Goal: Task Accomplishment & Management: Manage account settings

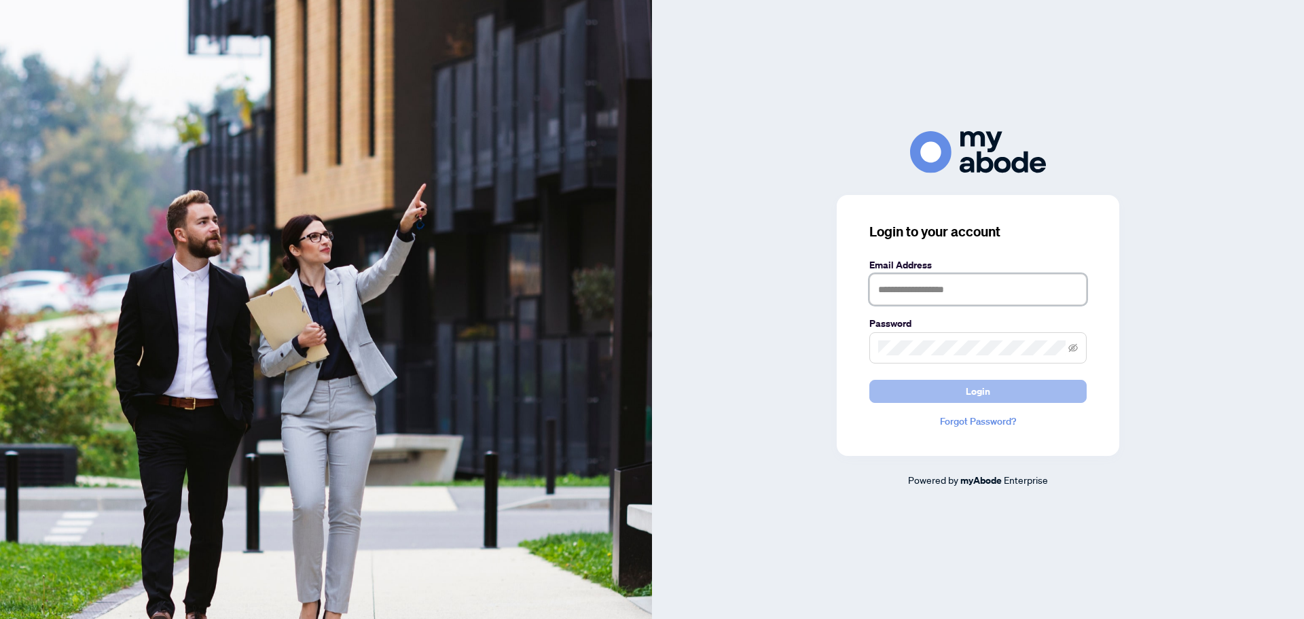
type input "**********"
click at [970, 393] on span "Login" at bounding box center [978, 391] width 24 height 22
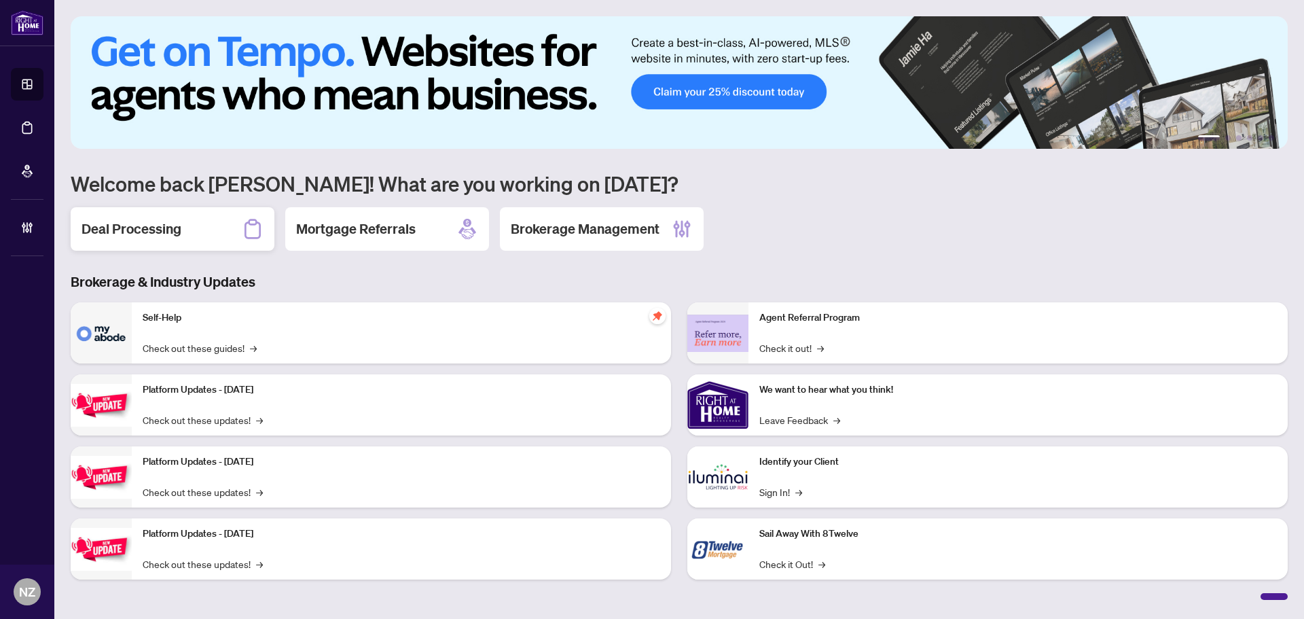
click at [155, 229] on h2 "Deal Processing" at bounding box center [132, 228] width 100 height 19
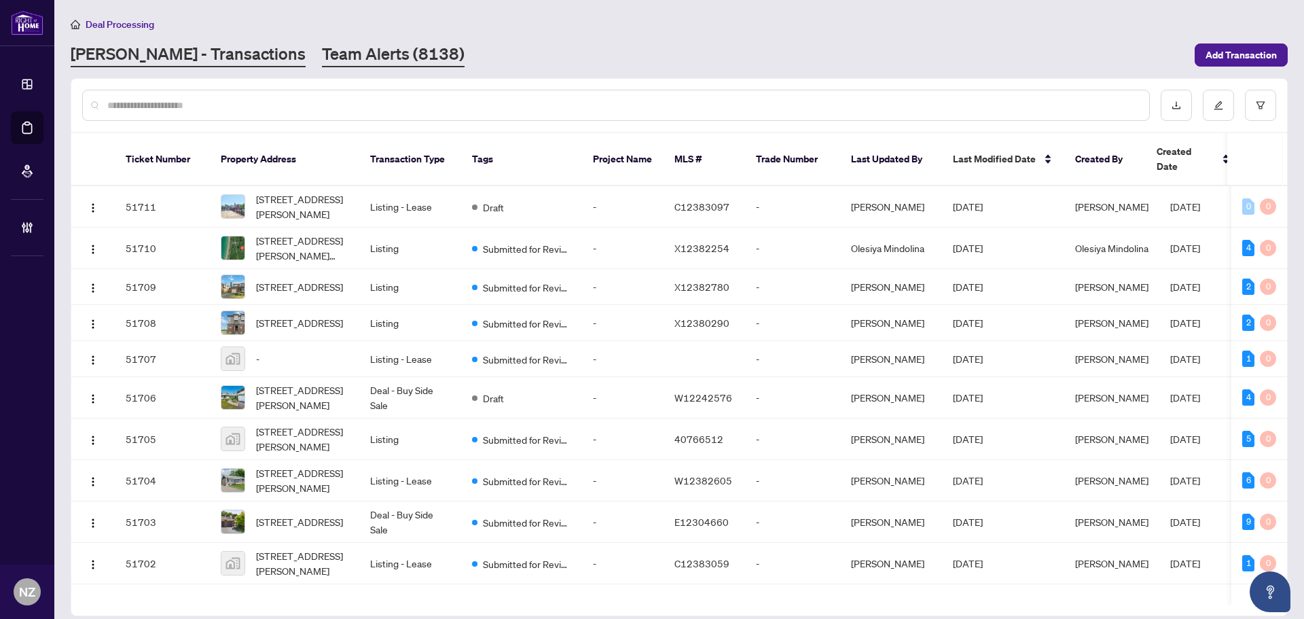
click at [322, 58] on link "Team Alerts (8138)" at bounding box center [393, 55] width 143 height 24
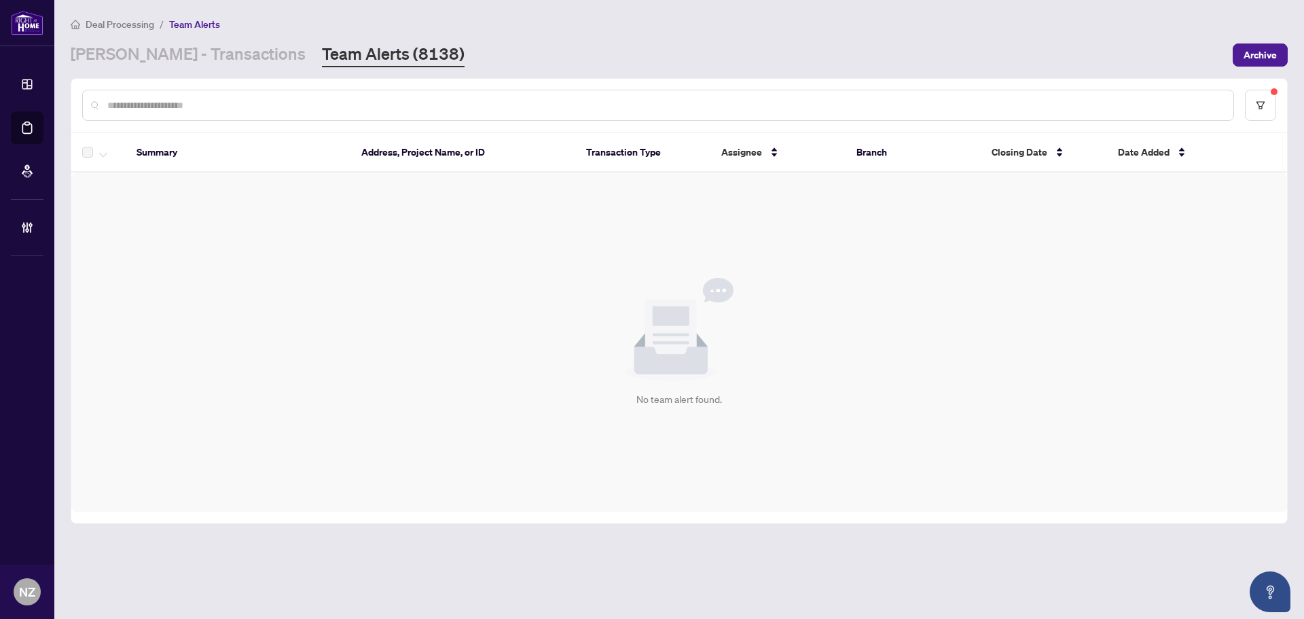
click at [134, 35] on div "Deal Processing / Team Alerts [PERSON_NAME] - Transactions Team Alerts (8138) A…" at bounding box center [679, 41] width 1217 height 51
click at [139, 51] on link "[PERSON_NAME] - Transactions" at bounding box center [188, 55] width 235 height 24
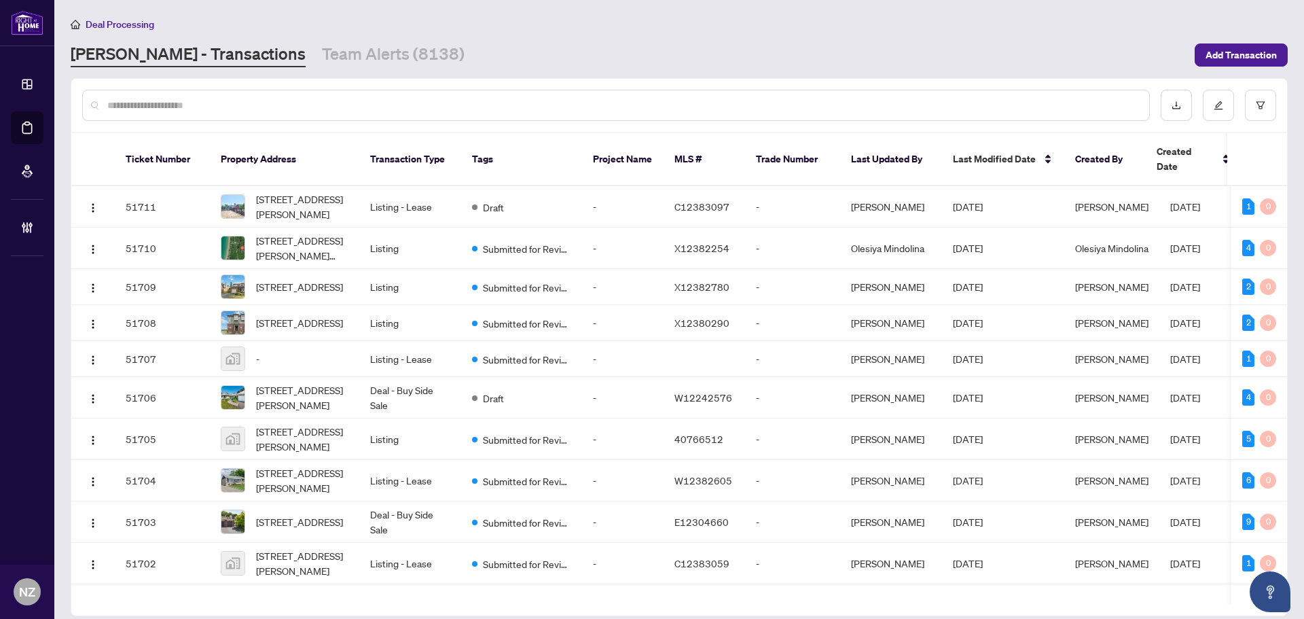
click at [158, 104] on input "text" at bounding box center [622, 105] width 1031 height 15
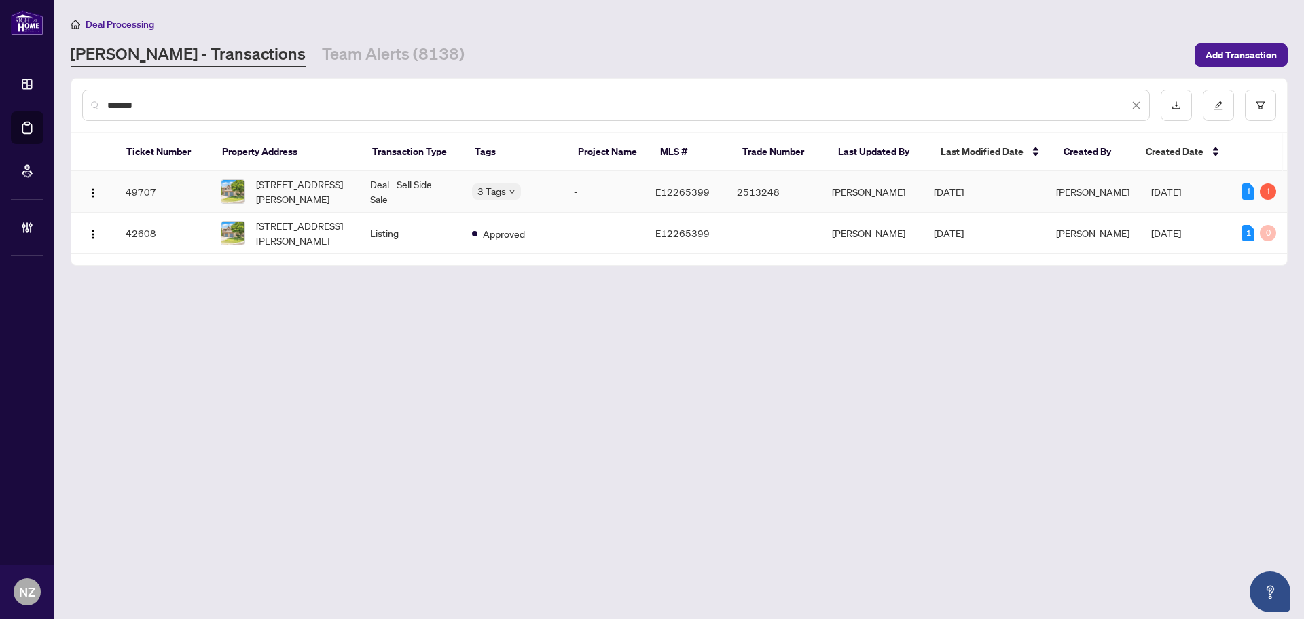
type input "*******"
click at [310, 185] on span "[STREET_ADDRESS][PERSON_NAME]" at bounding box center [302, 192] width 92 height 30
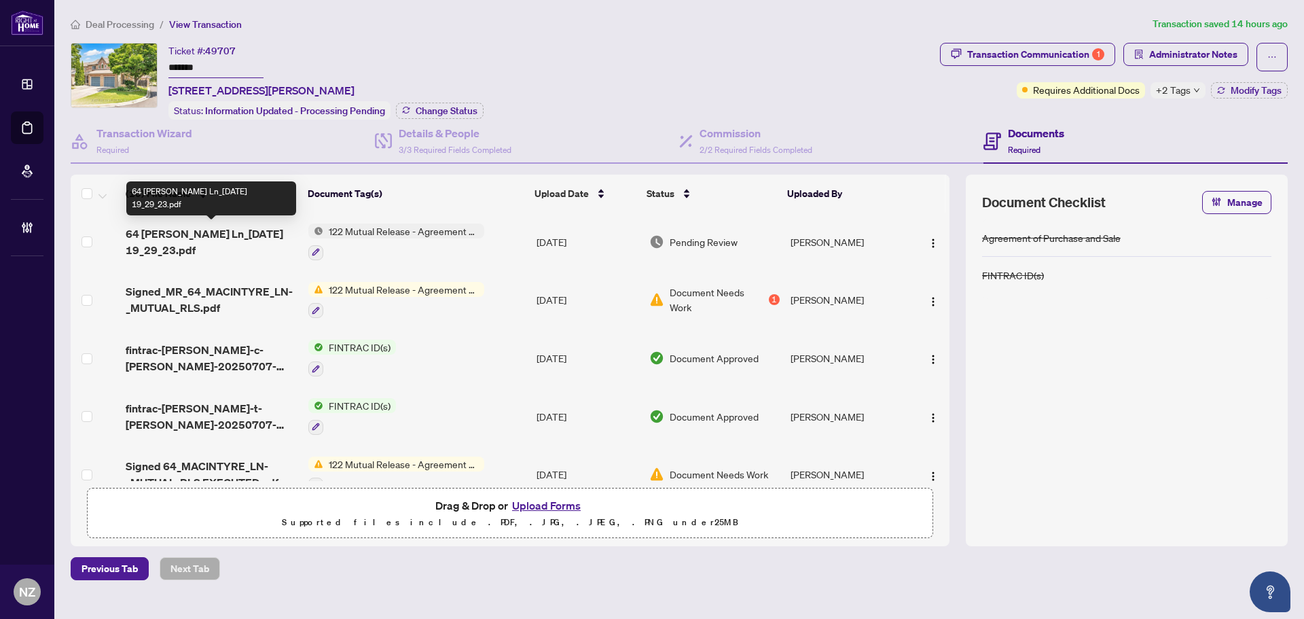
click at [231, 234] on span "64 [PERSON_NAME] Ln_[DATE] 19_29_23.pdf" at bounding box center [212, 241] width 172 height 33
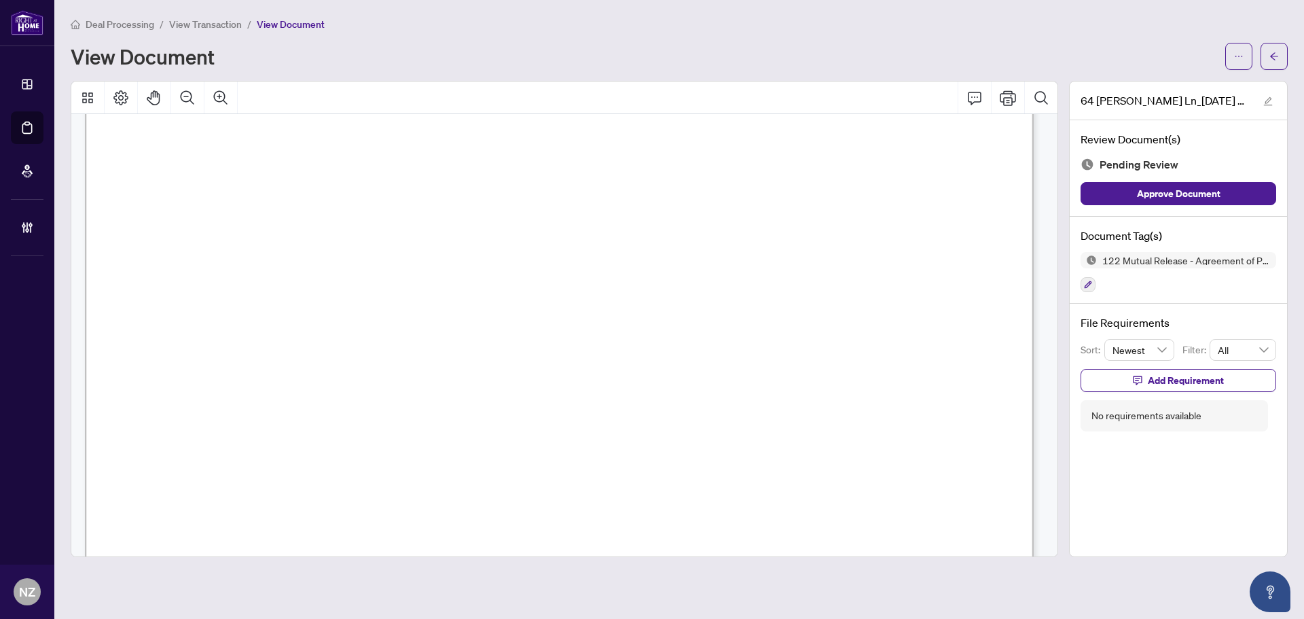
scroll to position [68, 0]
click at [1274, 52] on icon "arrow-left" at bounding box center [1274, 57] width 10 height 10
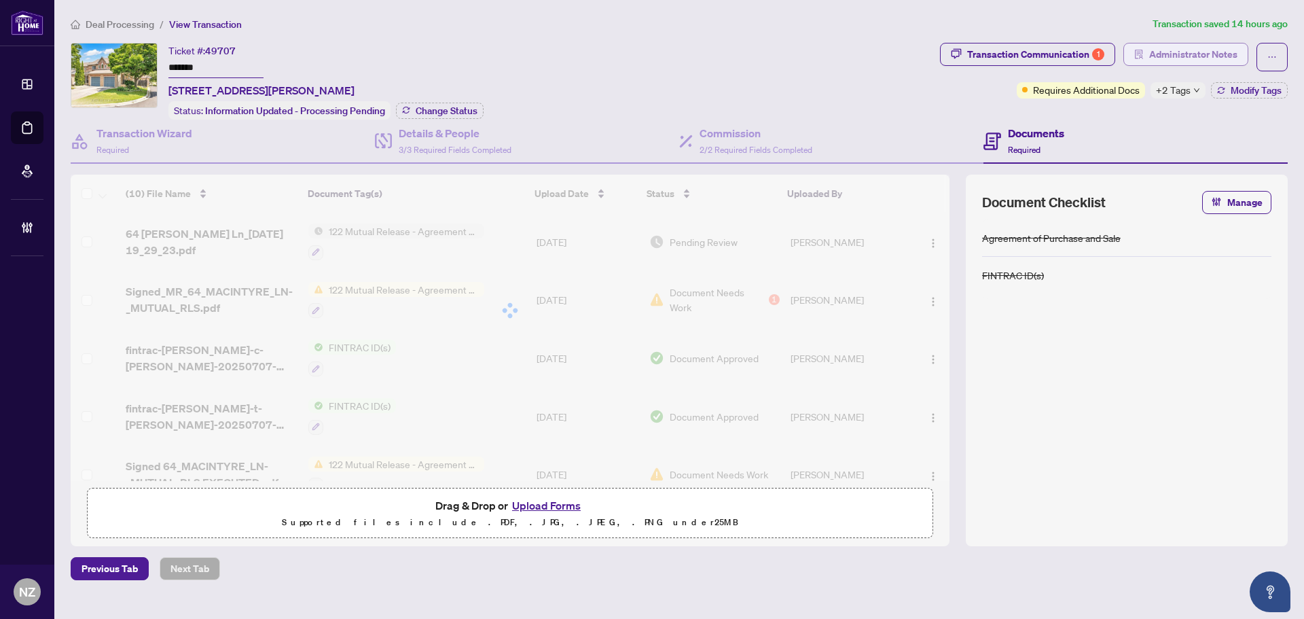
click at [1173, 58] on span "Administrator Notes" at bounding box center [1193, 54] width 88 height 22
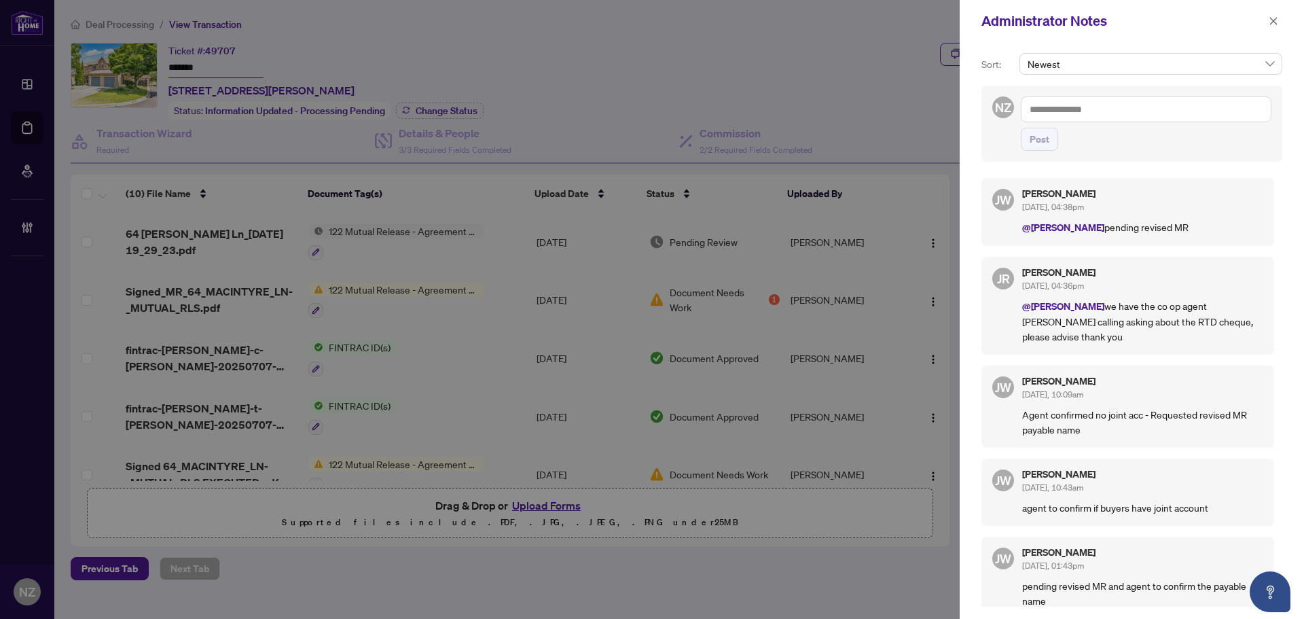
click at [1053, 111] on textarea at bounding box center [1146, 109] width 251 height 26
click at [1093, 119] on span "[PERSON_NAME]" at bounding box center [1136, 119] width 147 height 12
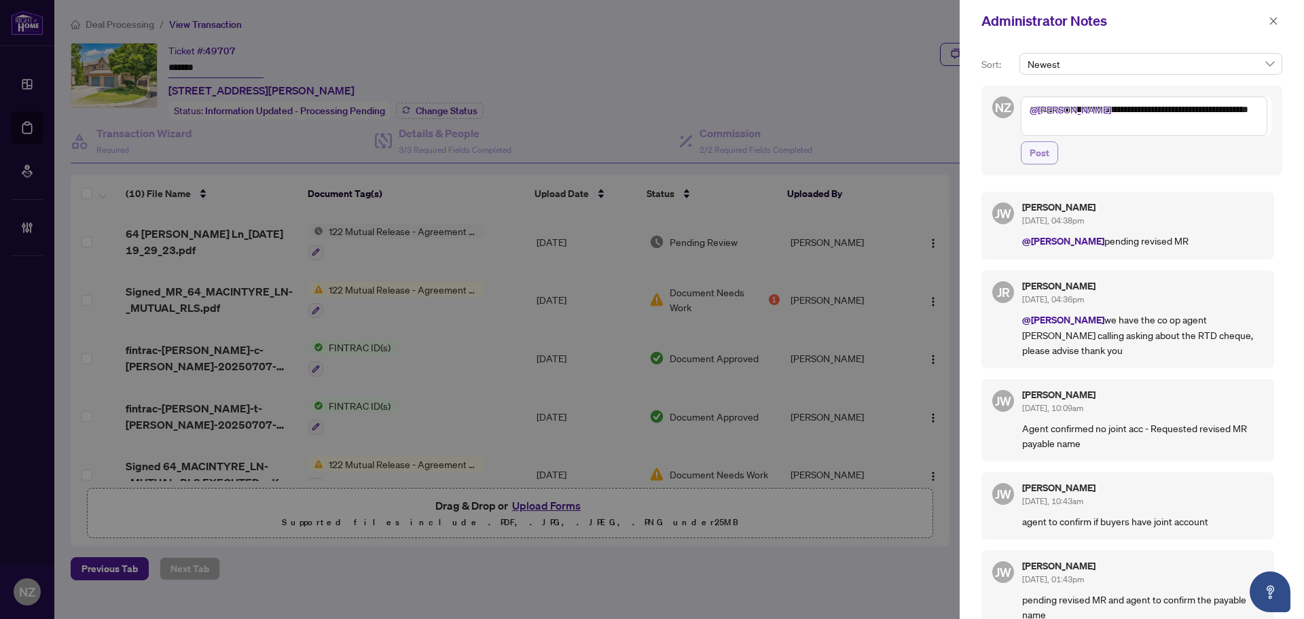
type textarea "**********"
click at [1031, 159] on span "Post" at bounding box center [1040, 153] width 20 height 22
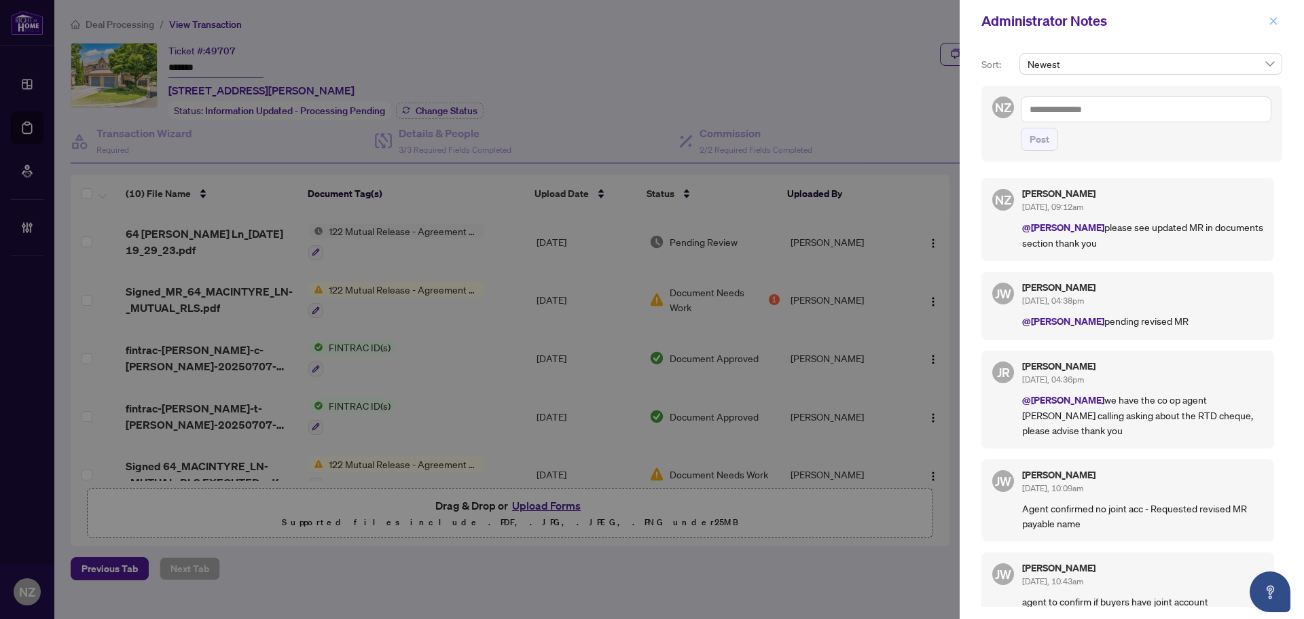
click at [1271, 22] on icon "close" at bounding box center [1274, 21] width 10 height 10
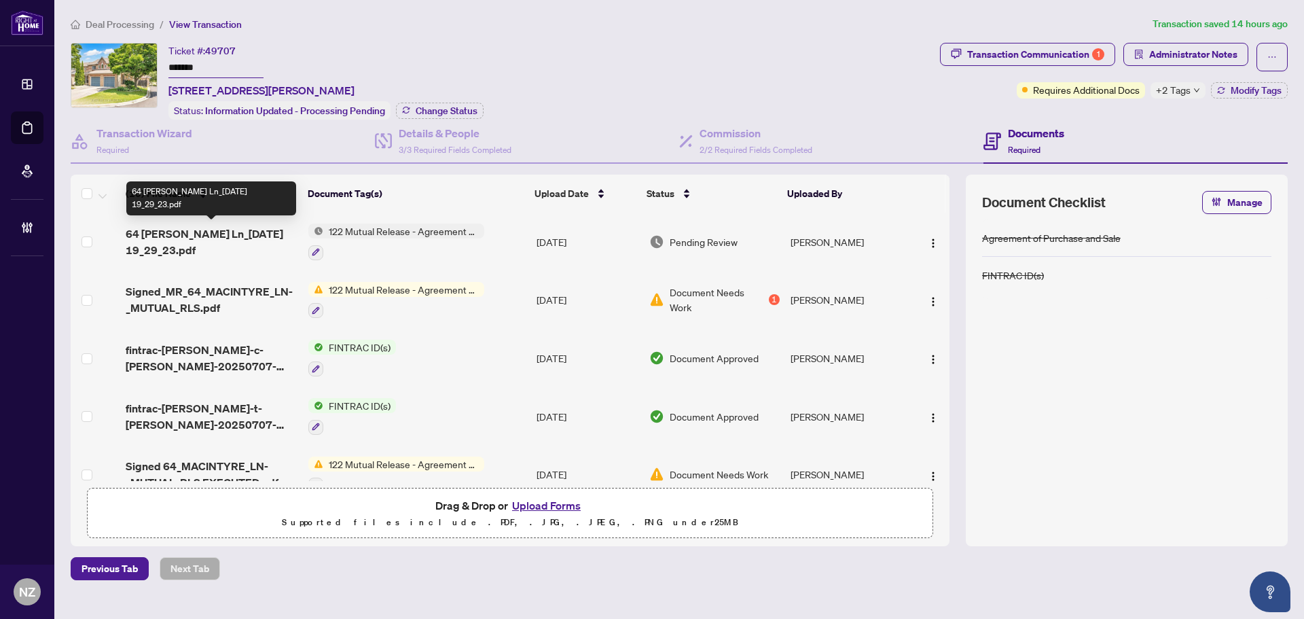
click at [191, 235] on span "64 [PERSON_NAME] Ln_[DATE] 19_29_23.pdf" at bounding box center [212, 241] width 172 height 33
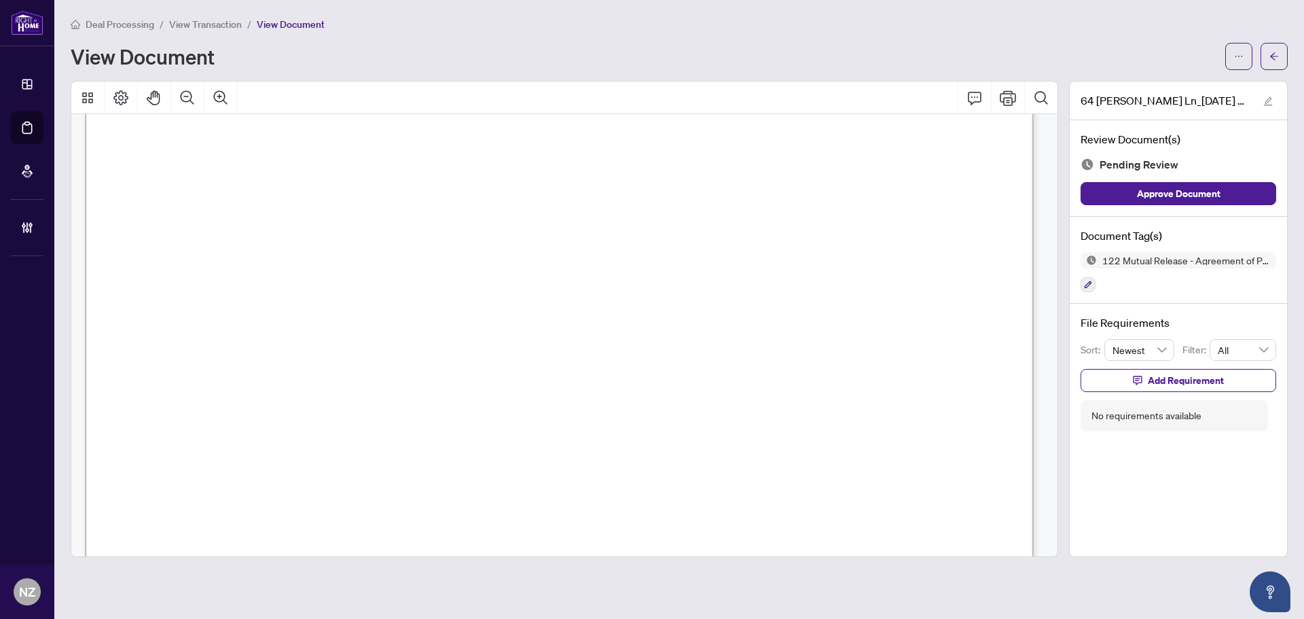
scroll to position [136, 0]
click at [1269, 57] on button "button" at bounding box center [1274, 56] width 27 height 27
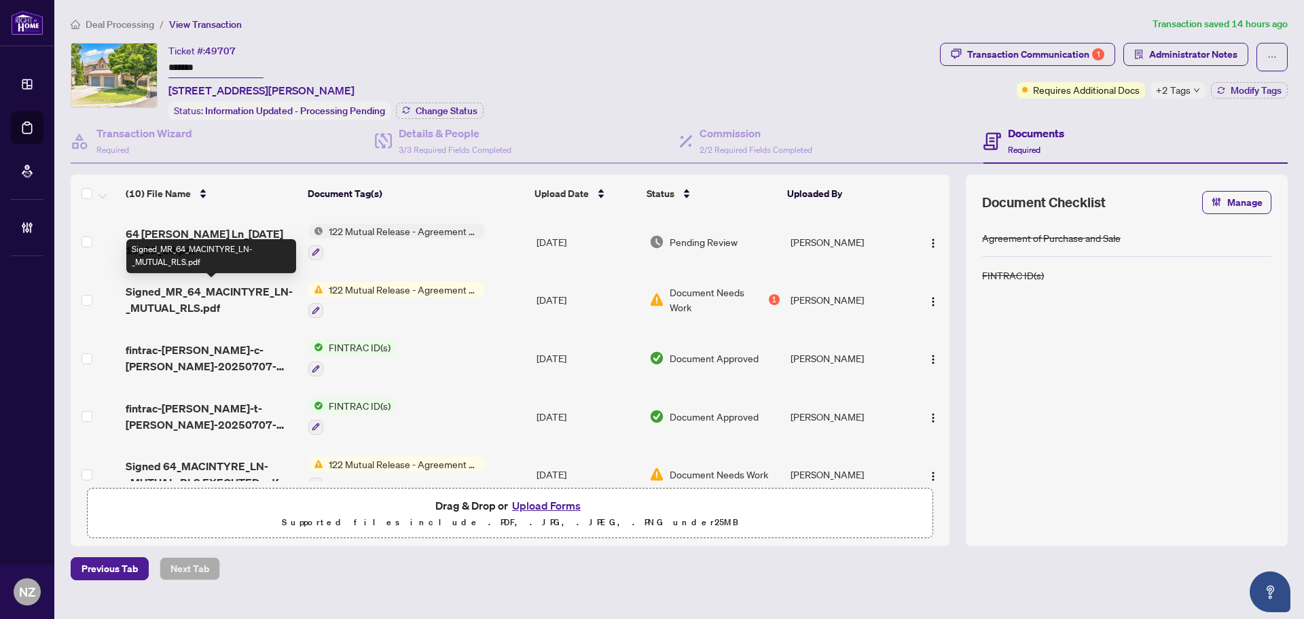
click at [245, 284] on span "Signed_MR_64_MACINTYRE_LN-_MUTUAL_RLS.pdf" at bounding box center [212, 299] width 172 height 33
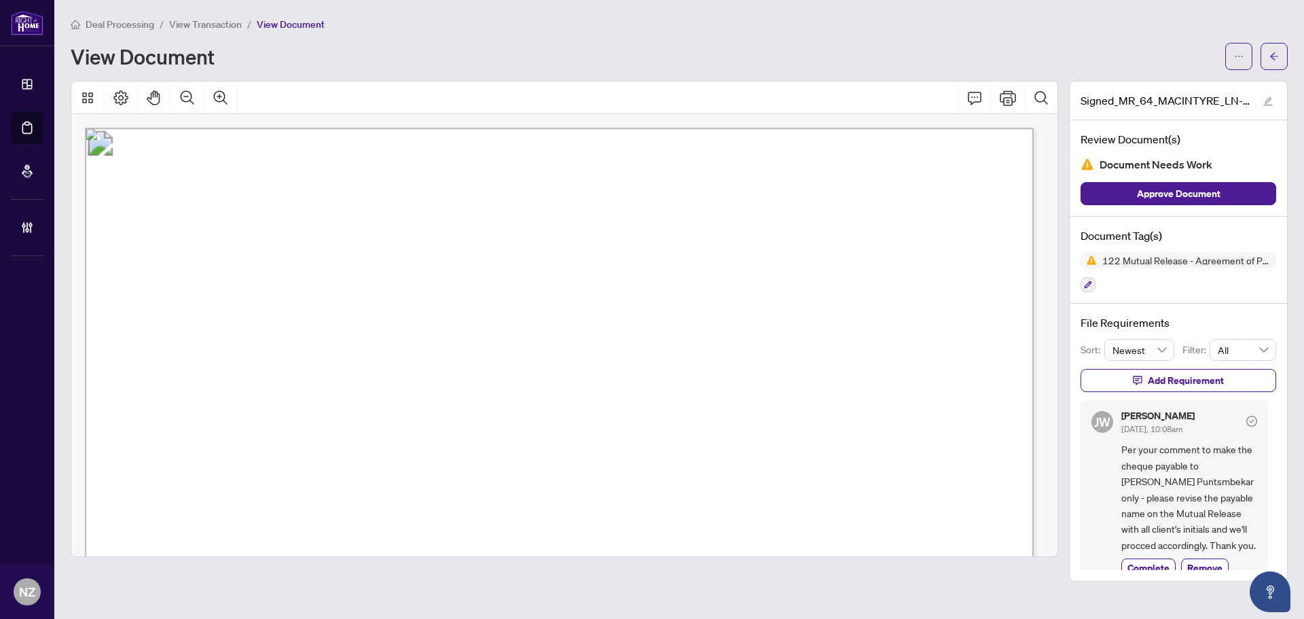
click at [1278, 69] on div "Deal Processing / View Transaction / View Document View Document Signed_MR_64_M…" at bounding box center [679, 298] width 1217 height 565
click at [1266, 57] on button "button" at bounding box center [1274, 56] width 27 height 27
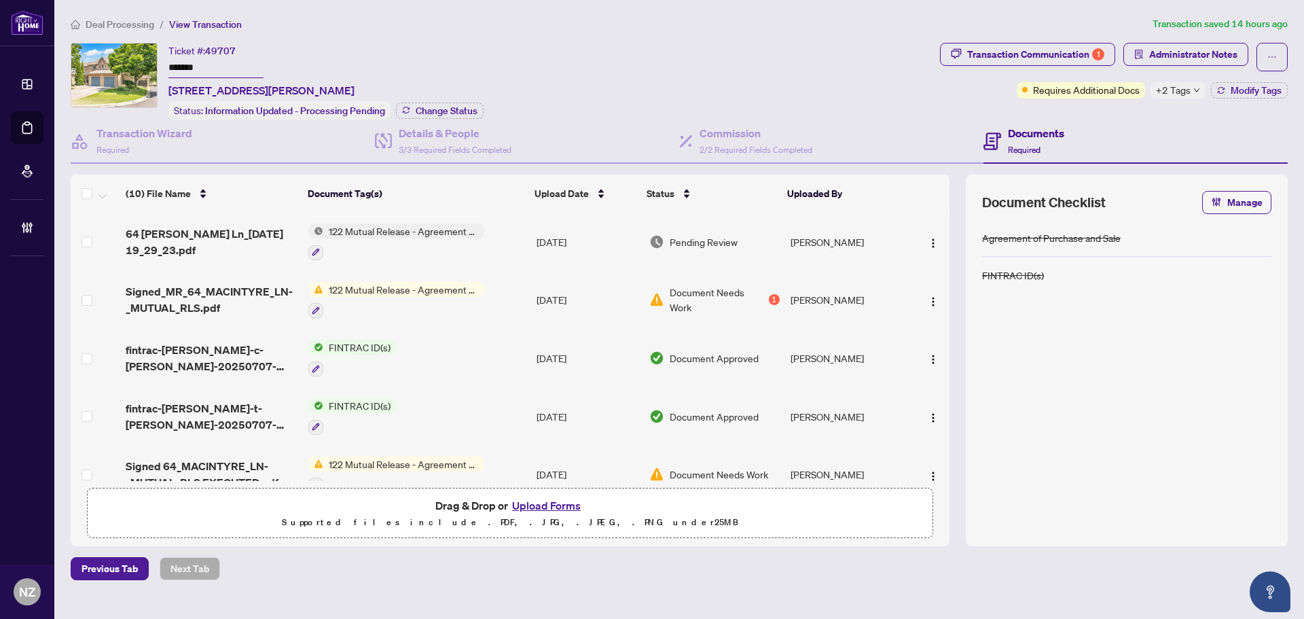
click at [107, 18] on span "Deal Processing" at bounding box center [120, 24] width 69 height 12
